Goal: Transaction & Acquisition: Subscribe to service/newsletter

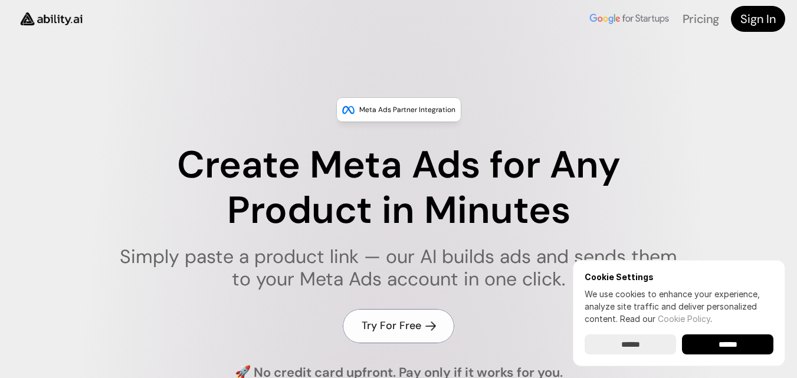
click at [399, 318] on link "Try For Free" at bounding box center [398, 326] width 111 height 34
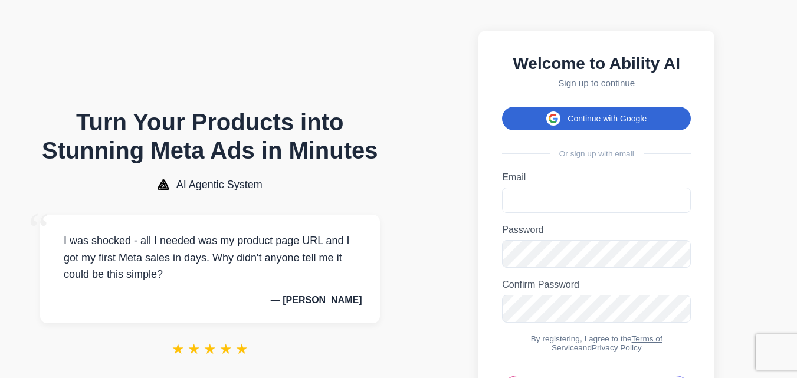
click at [633, 123] on button "Continue with Google" at bounding box center [596, 119] width 189 height 24
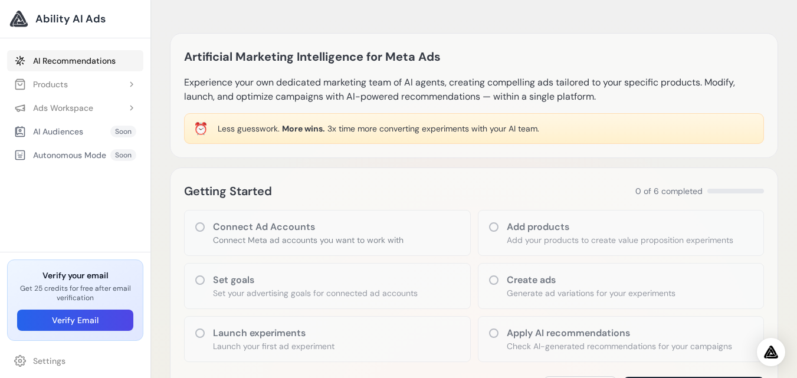
click at [74, 50] on link "AI Recommendations" at bounding box center [75, 60] width 136 height 21
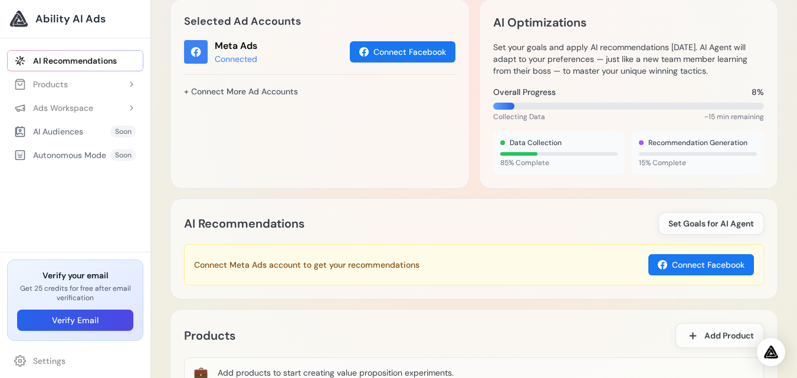
scroll to position [616, 0]
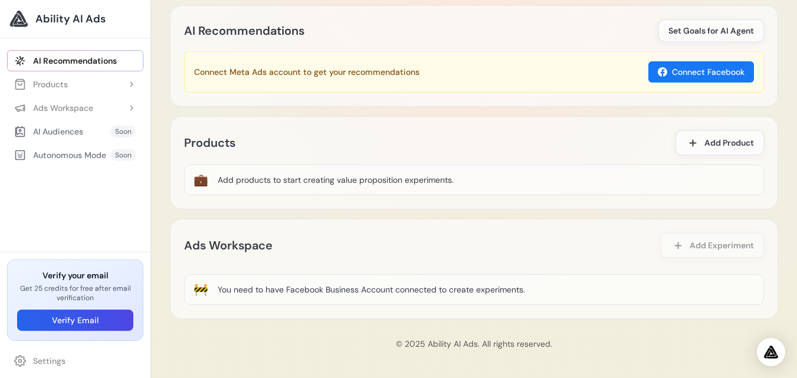
click at [461, 288] on div "You need to have Facebook Business Account connected to create experiments." at bounding box center [371, 290] width 307 height 12
